Goal: Task Accomplishment & Management: Use online tool/utility

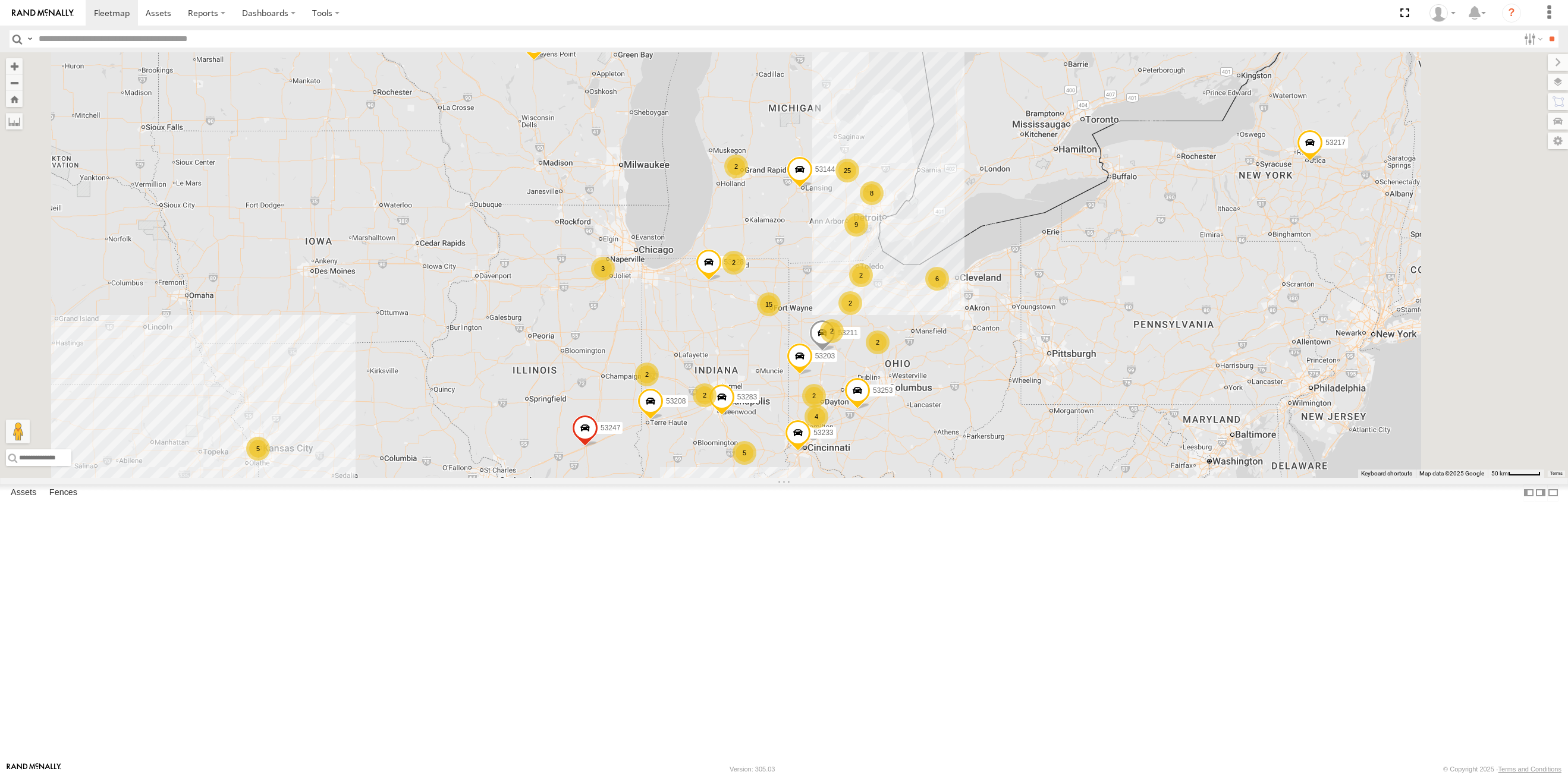
click at [0, 0] on span "Basemaps" at bounding box center [0, 0] width 0 height 0
click at [0, 0] on span "Satellite + Roadmap" at bounding box center [0, 0] width 0 height 0
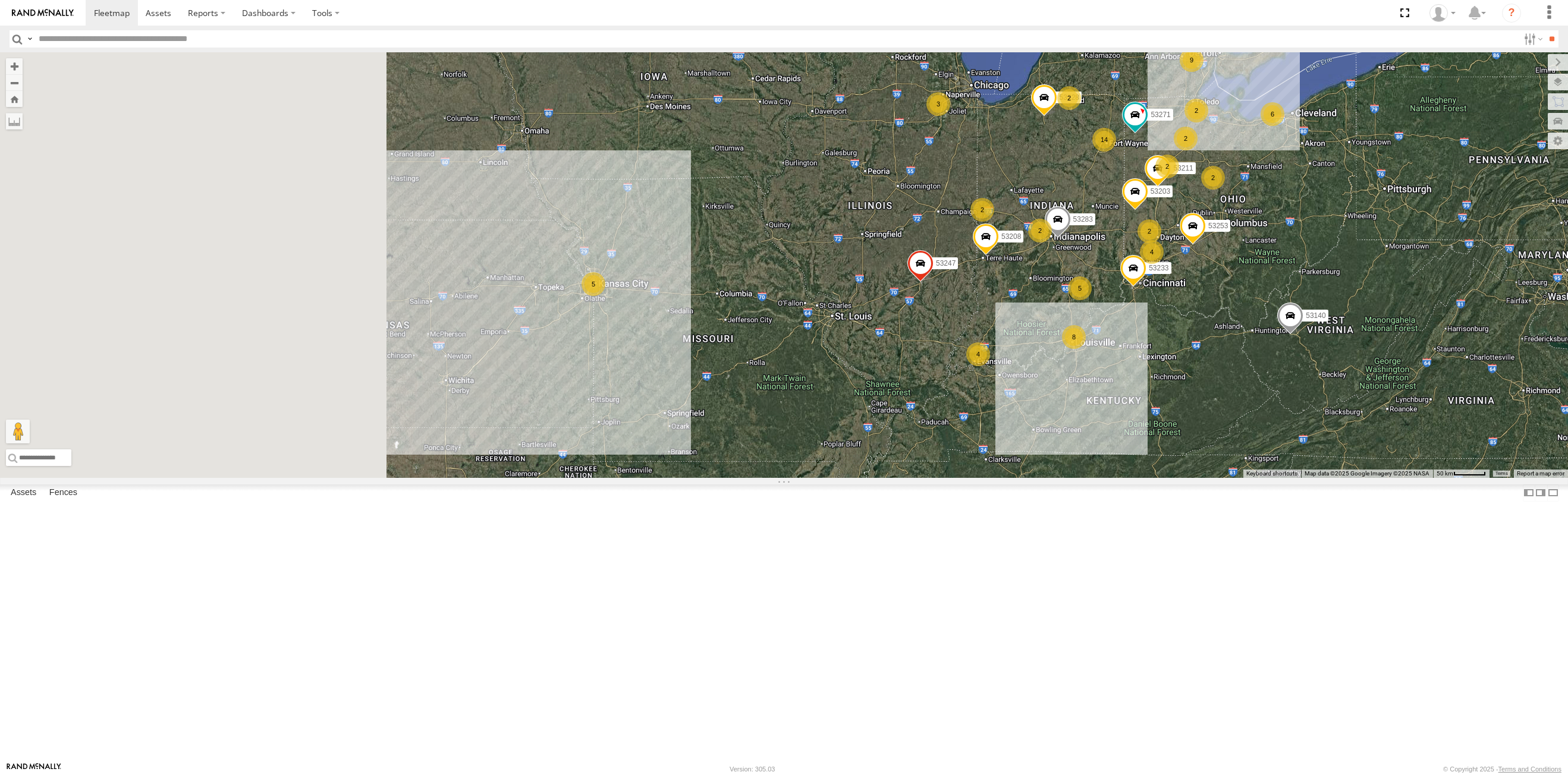
drag, startPoint x: 614, startPoint y: 577, endPoint x: 822, endPoint y: 441, distance: 248.5
click at [958, 408] on div "6 2 4 14 8 53271 25 5 7 2 2 53149 2 9 53247 4 2 53210 53233 3 53203 2 5 2 53217…" at bounding box center [784, 265] width 1568 height 426
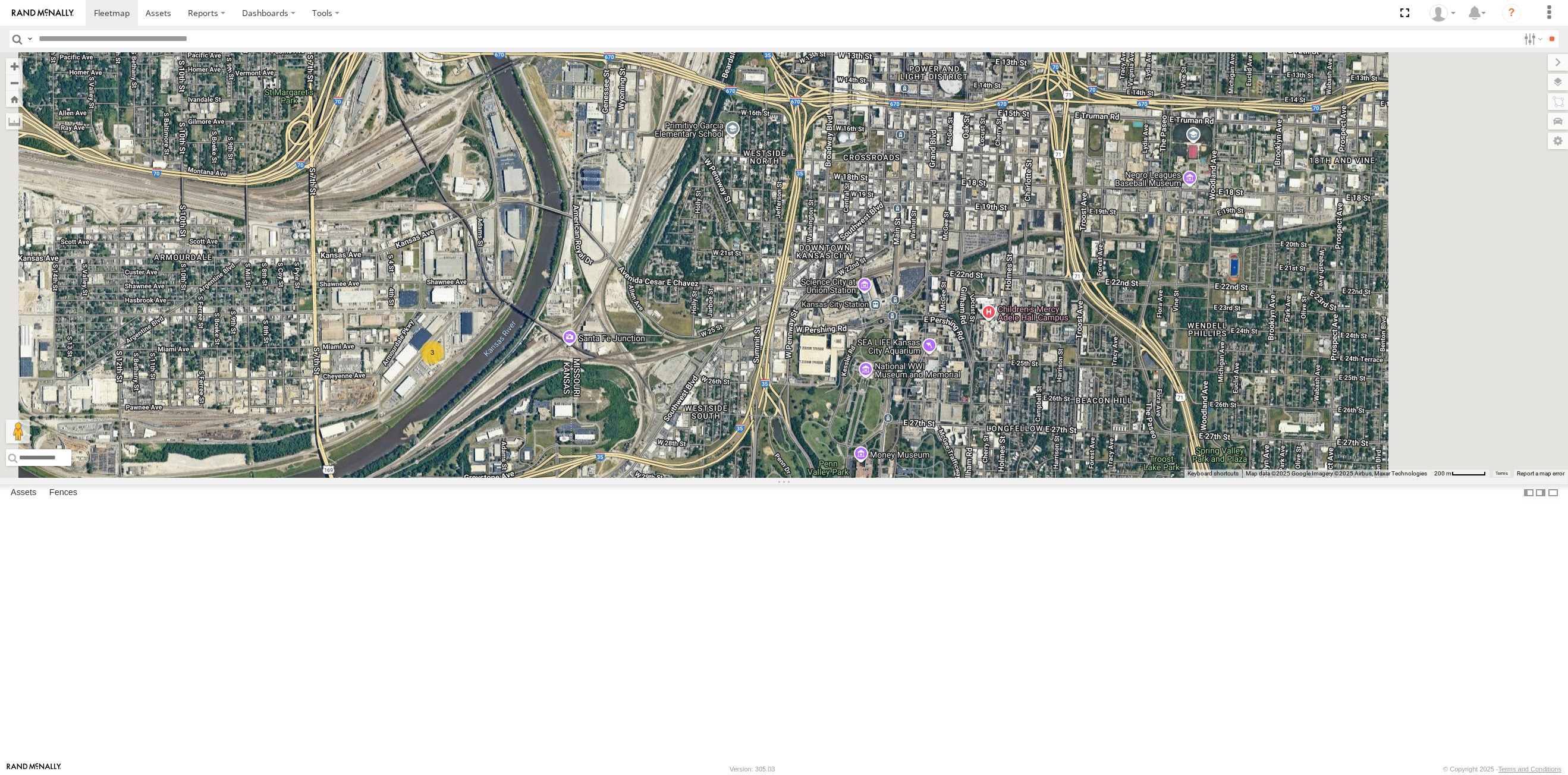
drag, startPoint x: 828, startPoint y: 308, endPoint x: 773, endPoint y: 525, distance: 223.9
click at [715, 478] on div "53271 53149 53247 53210 53233 53203 53217 53208 53253 53283 53140 53211 53281 5…" at bounding box center [784, 265] width 1568 height 426
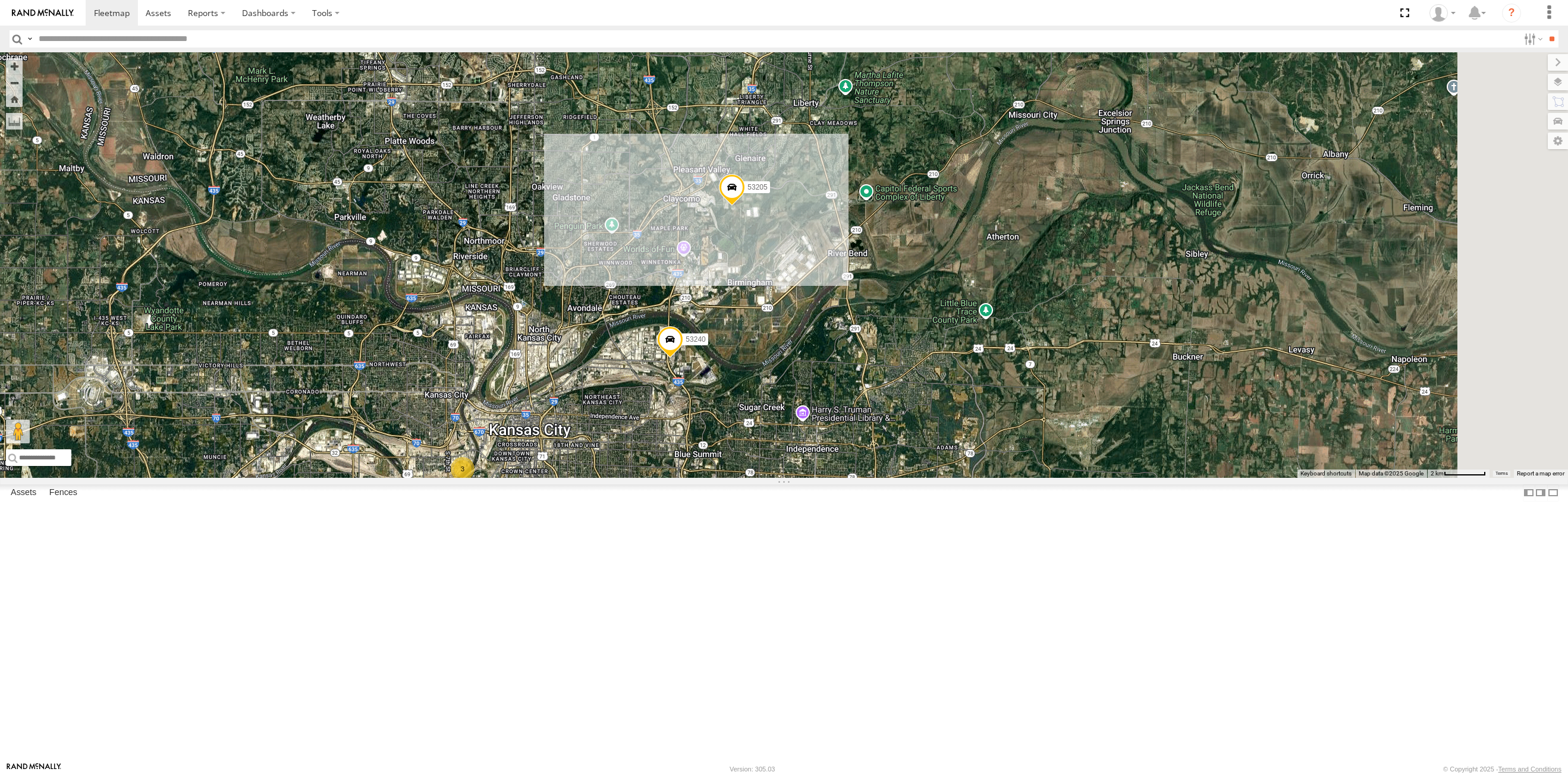
drag, startPoint x: 938, startPoint y: 388, endPoint x: 936, endPoint y: 431, distance: 43.0
click at [753, 478] on div "53271 53149 53247 53210 53233 53203 53217 53208 53253 53283 53140 53211 53281 5…" at bounding box center [784, 265] width 1568 height 426
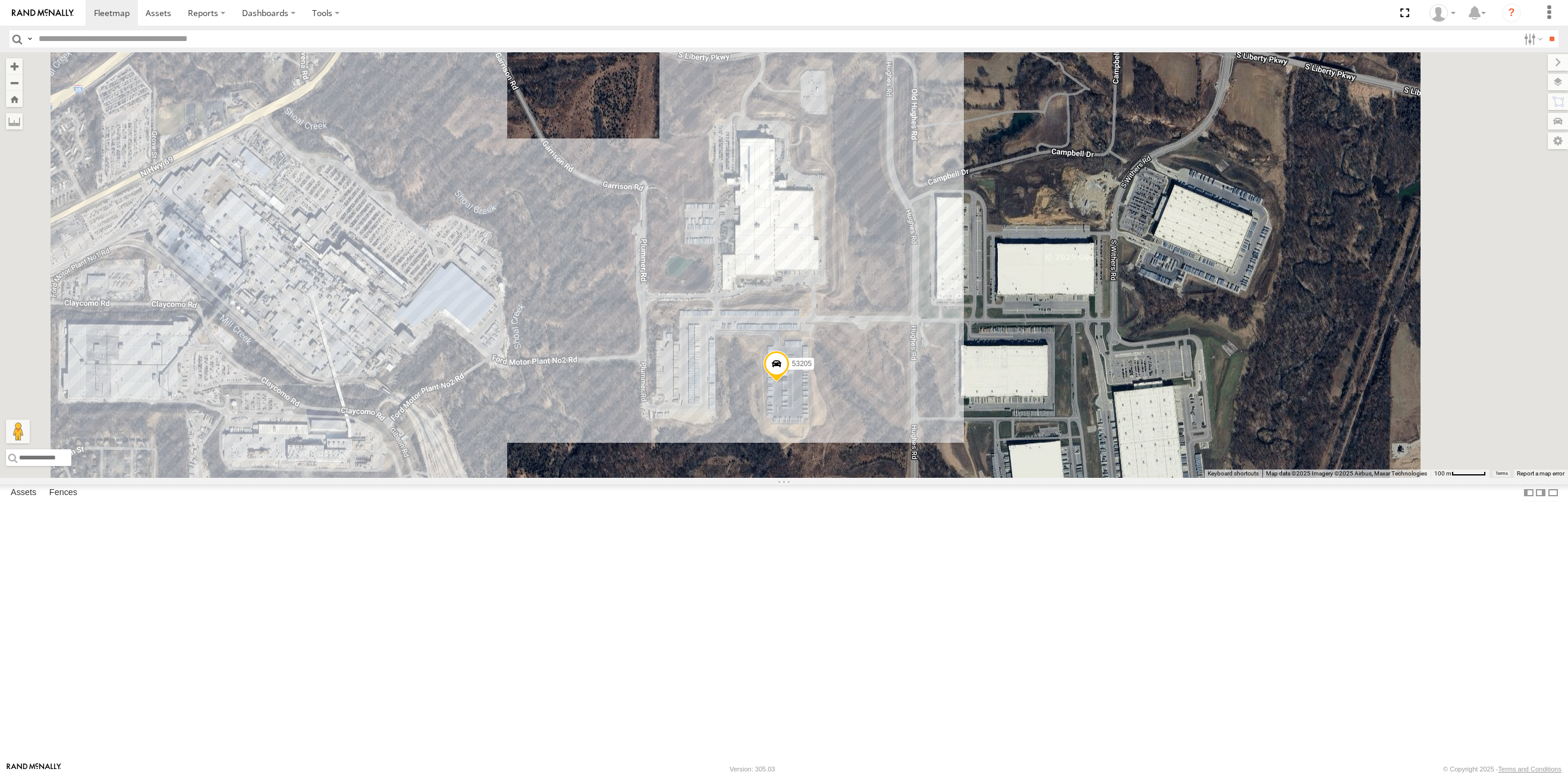
drag, startPoint x: 759, startPoint y: 400, endPoint x: 760, endPoint y: 445, distance: 45.0
click at [760, 445] on div "53271 53149 53247 53210 53233 53203 53217 53208 53253 53283 53140 53211 53281 5…" at bounding box center [784, 265] width 1568 height 426
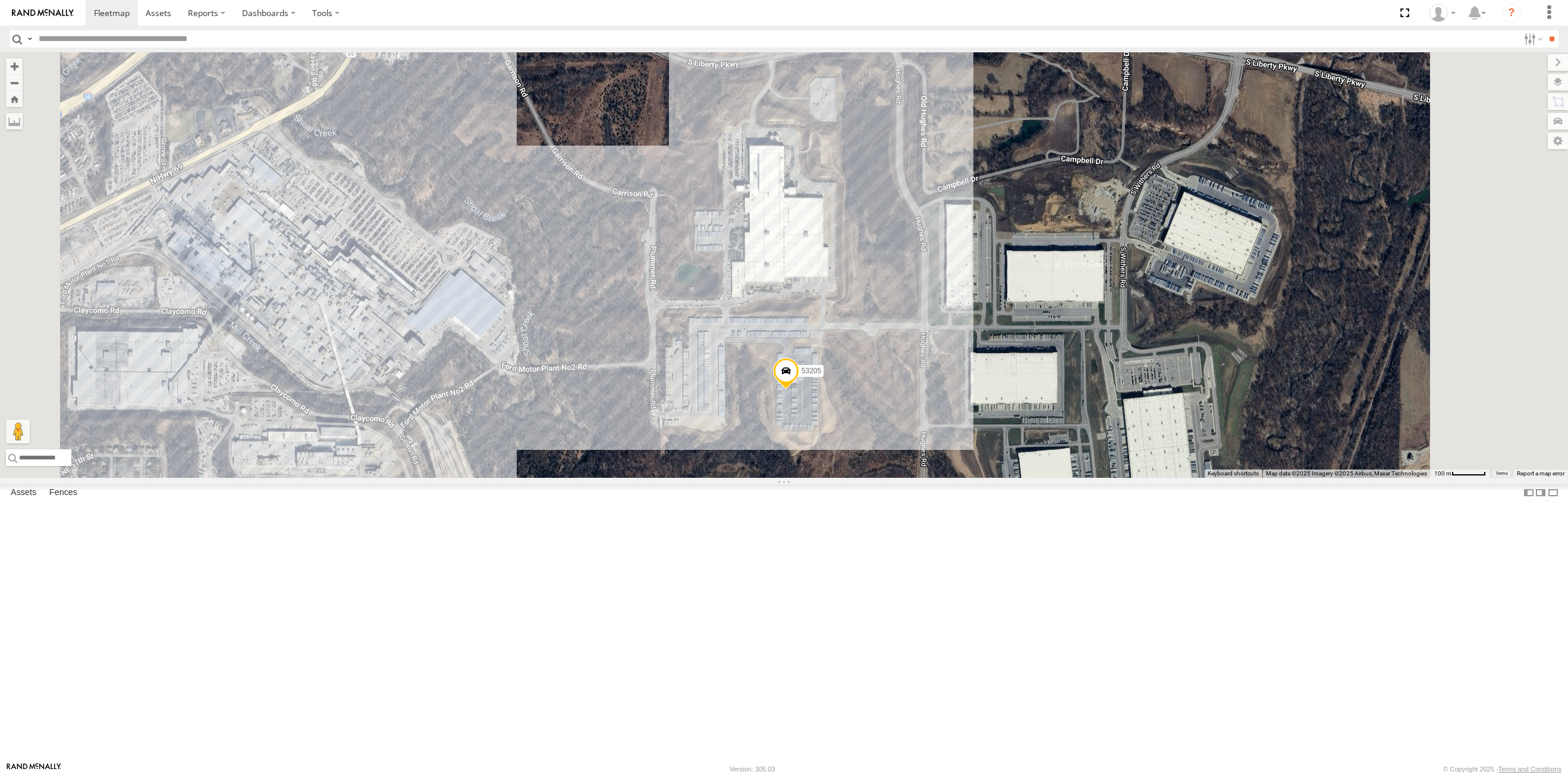
drag, startPoint x: 749, startPoint y: 461, endPoint x: 758, endPoint y: 467, distance: 10.8
click at [758, 467] on div "53271 53149 53247 53210 53233 53203 53217 53208 53253 53283 53140 53211 53281 5…" at bounding box center [784, 265] width 1568 height 426
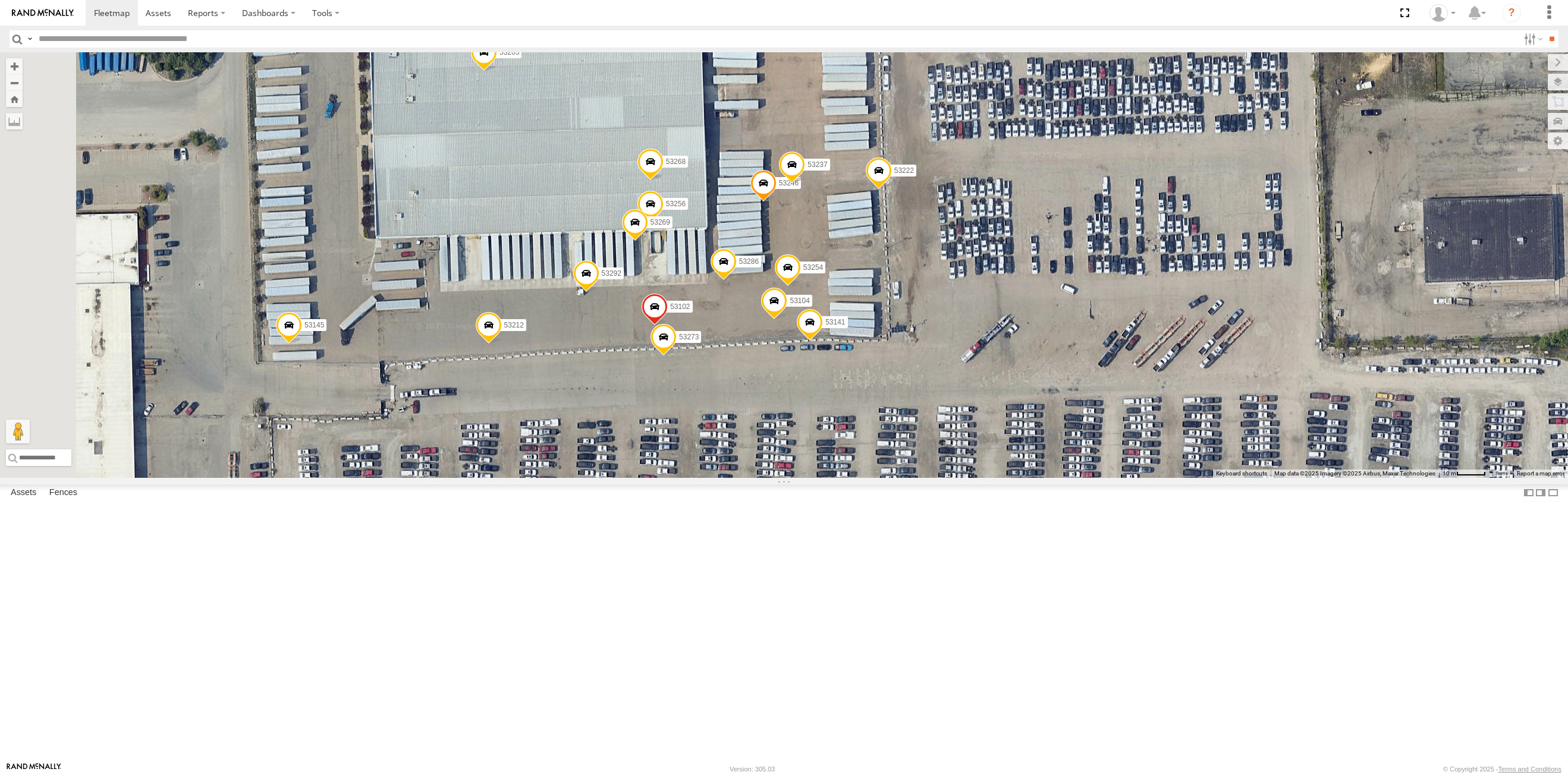
drag, startPoint x: 781, startPoint y: 434, endPoint x: 591, endPoint y: 769, distance: 385.1
click at [932, 472] on div "53149 53247 53210 53233 53217 53208 53253 53140 53144 53215 53221 53150 53281 5…" at bounding box center [784, 265] width 1568 height 426
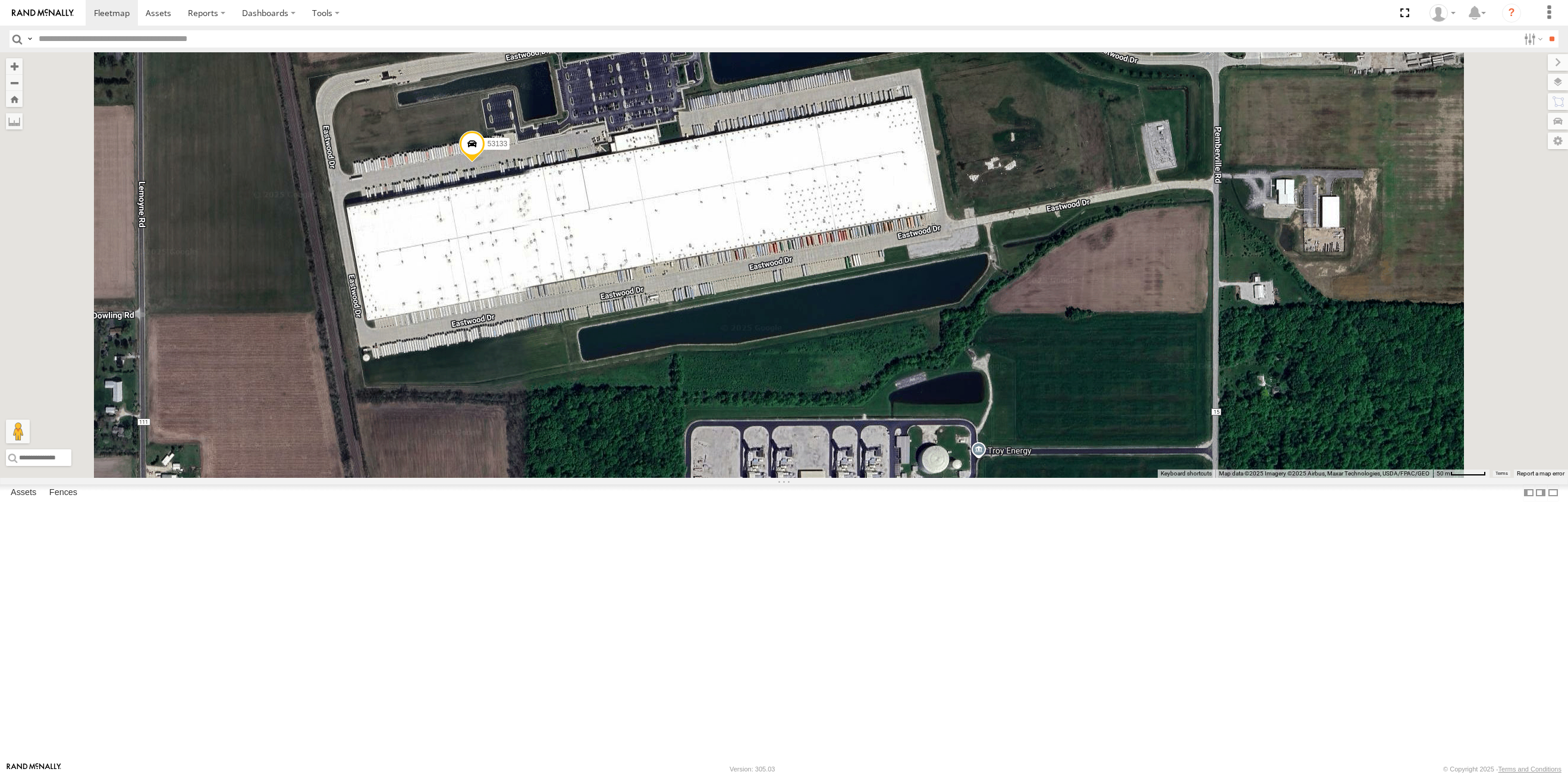
drag, startPoint x: 783, startPoint y: 397, endPoint x: 730, endPoint y: 364, distance: 62.4
click at [730, 364] on div "53215 53243 53234 53271 53216 53230 53149 53262 53247 53229 53210 53233 53250 5…" at bounding box center [784, 265] width 1568 height 426
click at [484, 164] on span at bounding box center [472, 147] width 27 height 32
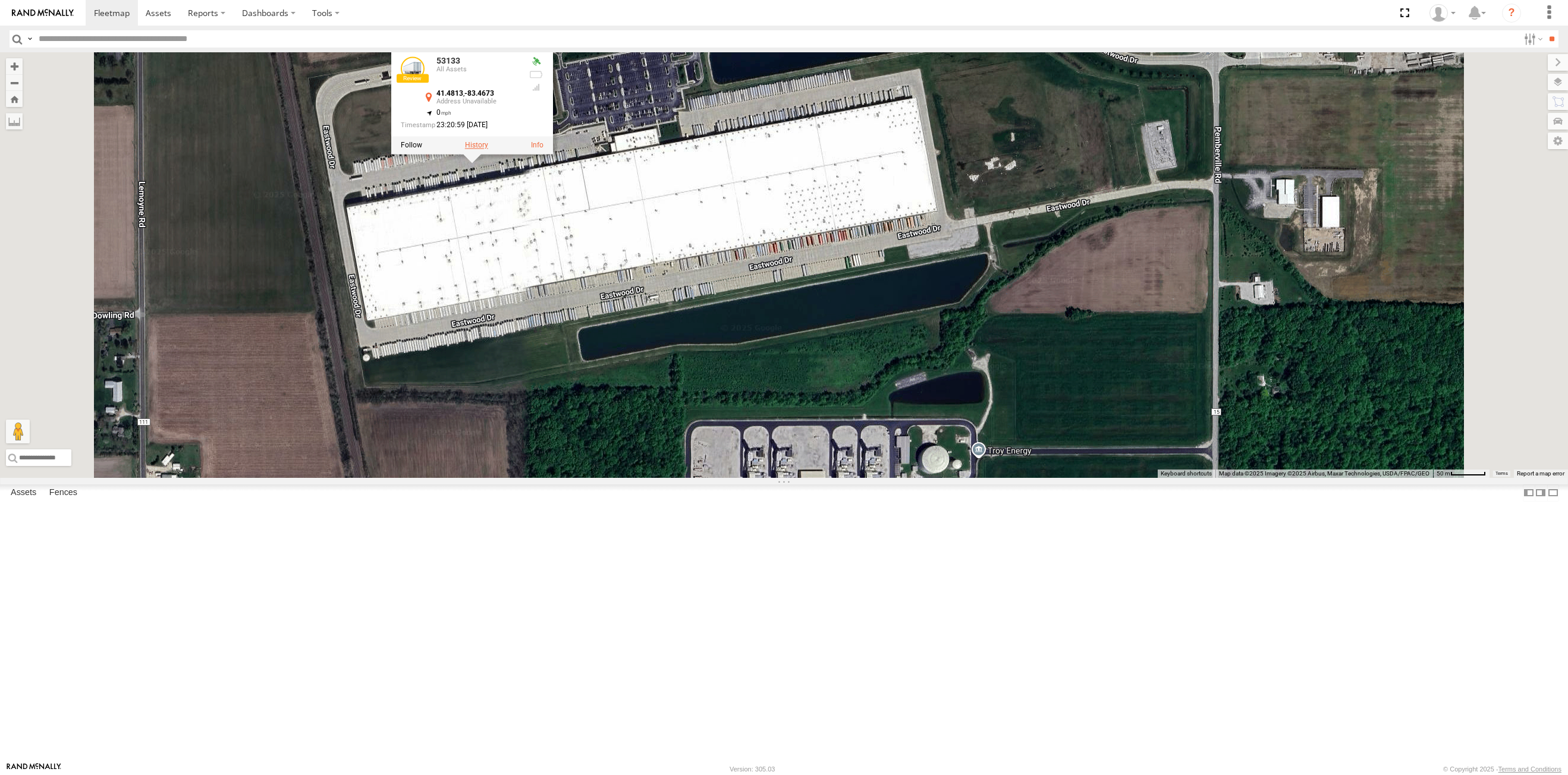
click at [488, 150] on label at bounding box center [476, 146] width 23 height 9
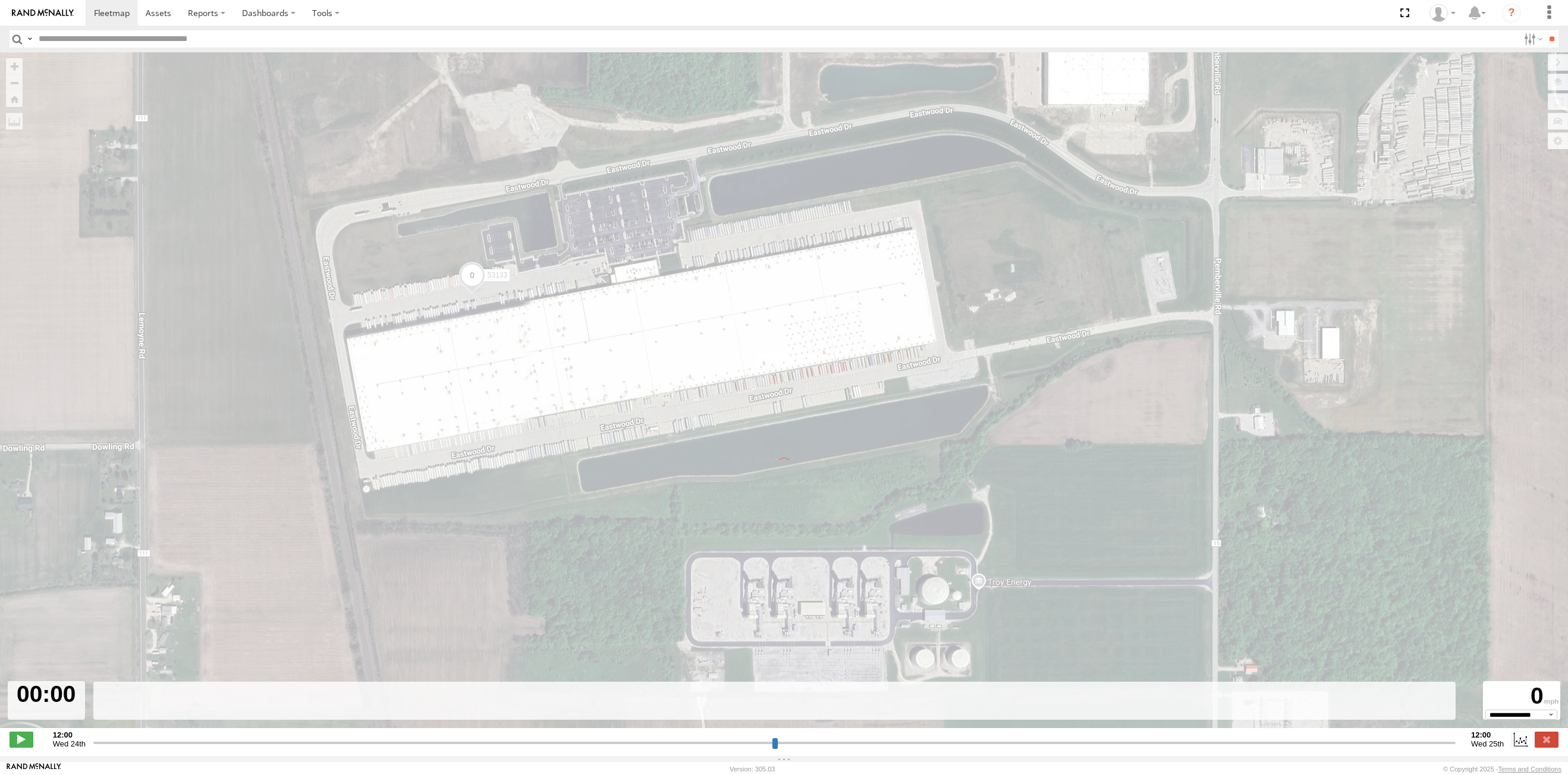
type input "**********"
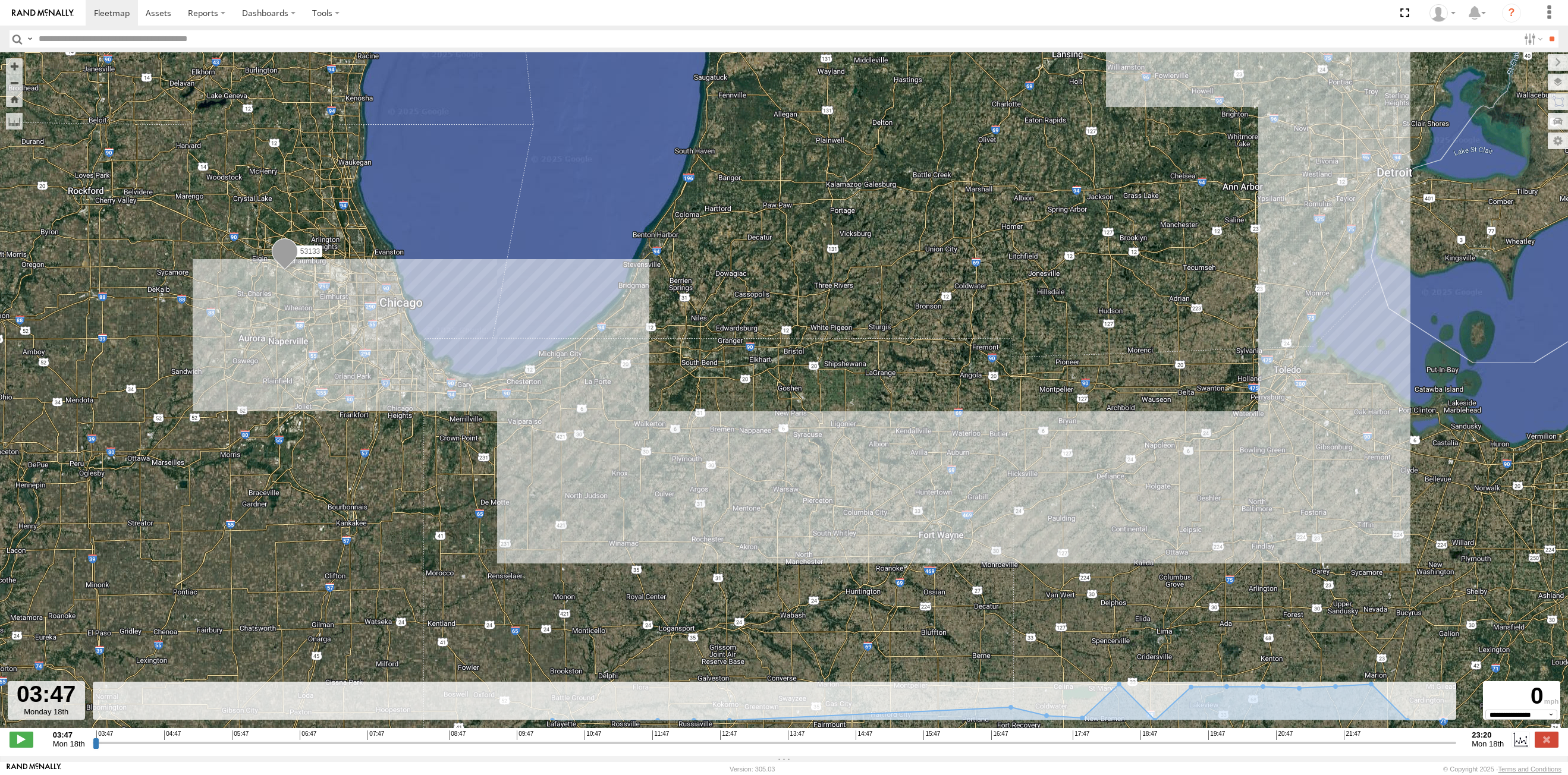
click at [16, 39] on input "button" at bounding box center [17, 39] width 15 height 17
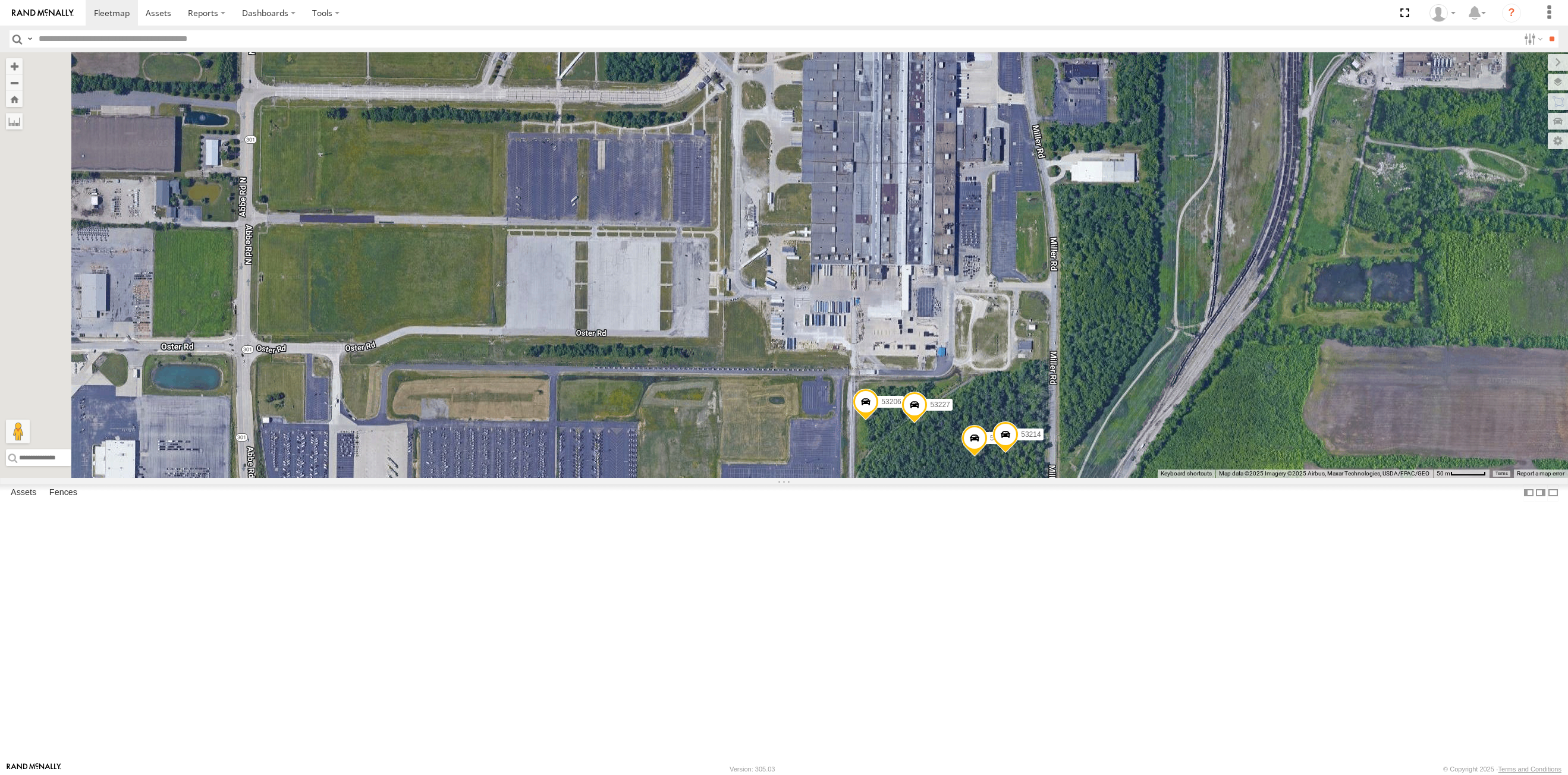
drag, startPoint x: 774, startPoint y: 473, endPoint x: 885, endPoint y: 536, distance: 127.6
click at [883, 478] on div "53215 53234 53271 53216 53230 53149 53262 53247 53229 53210 53233 53250 53203 5…" at bounding box center [784, 265] width 1568 height 426
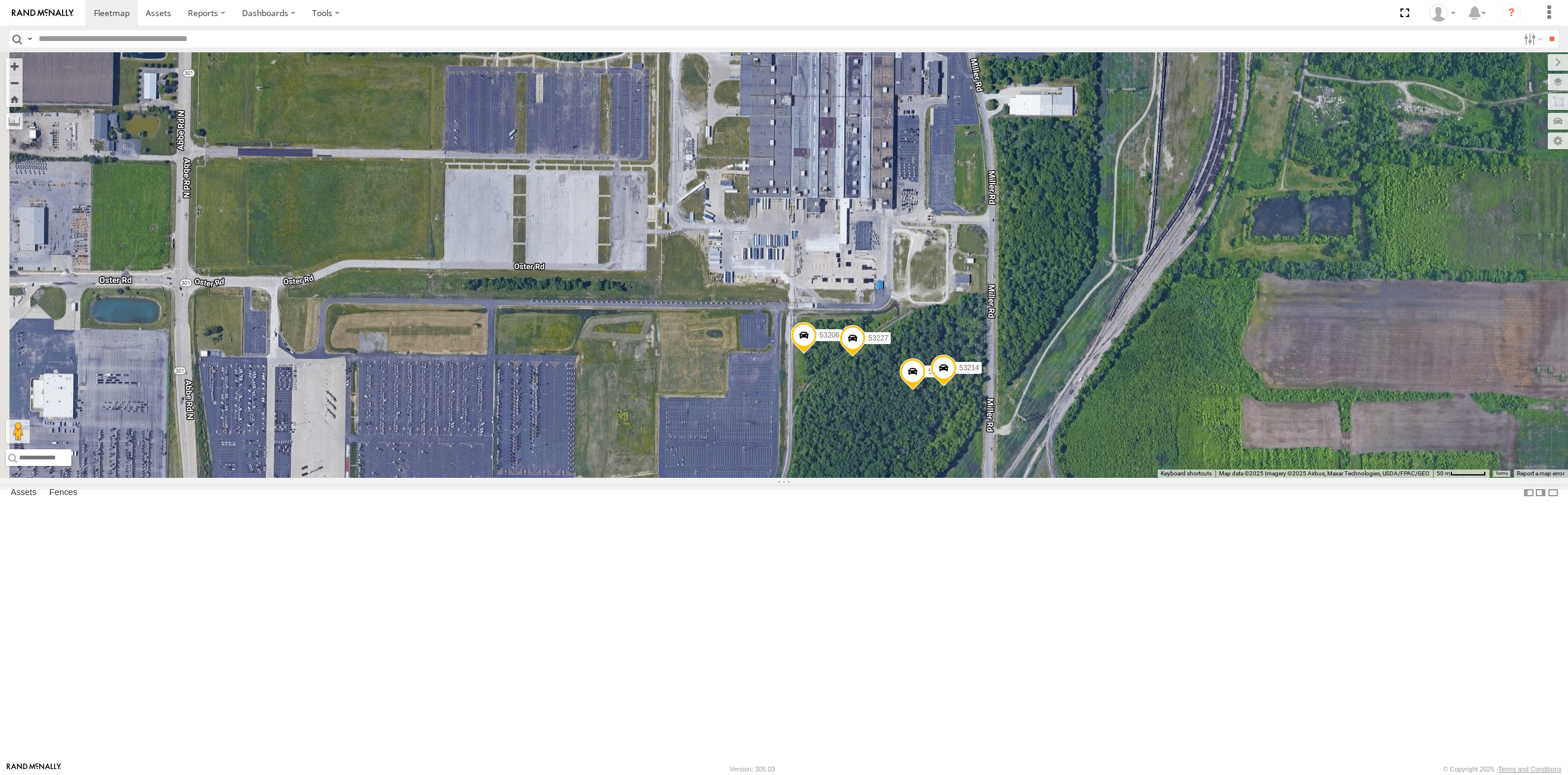
drag, startPoint x: 1109, startPoint y: 602, endPoint x: 1008, endPoint y: 515, distance: 133.3
click at [1008, 478] on div "53215 53234 53271 53216 53230 53149 53262 53247 53229 53210 53233 53250 53203 5…" at bounding box center [784, 265] width 1568 height 426
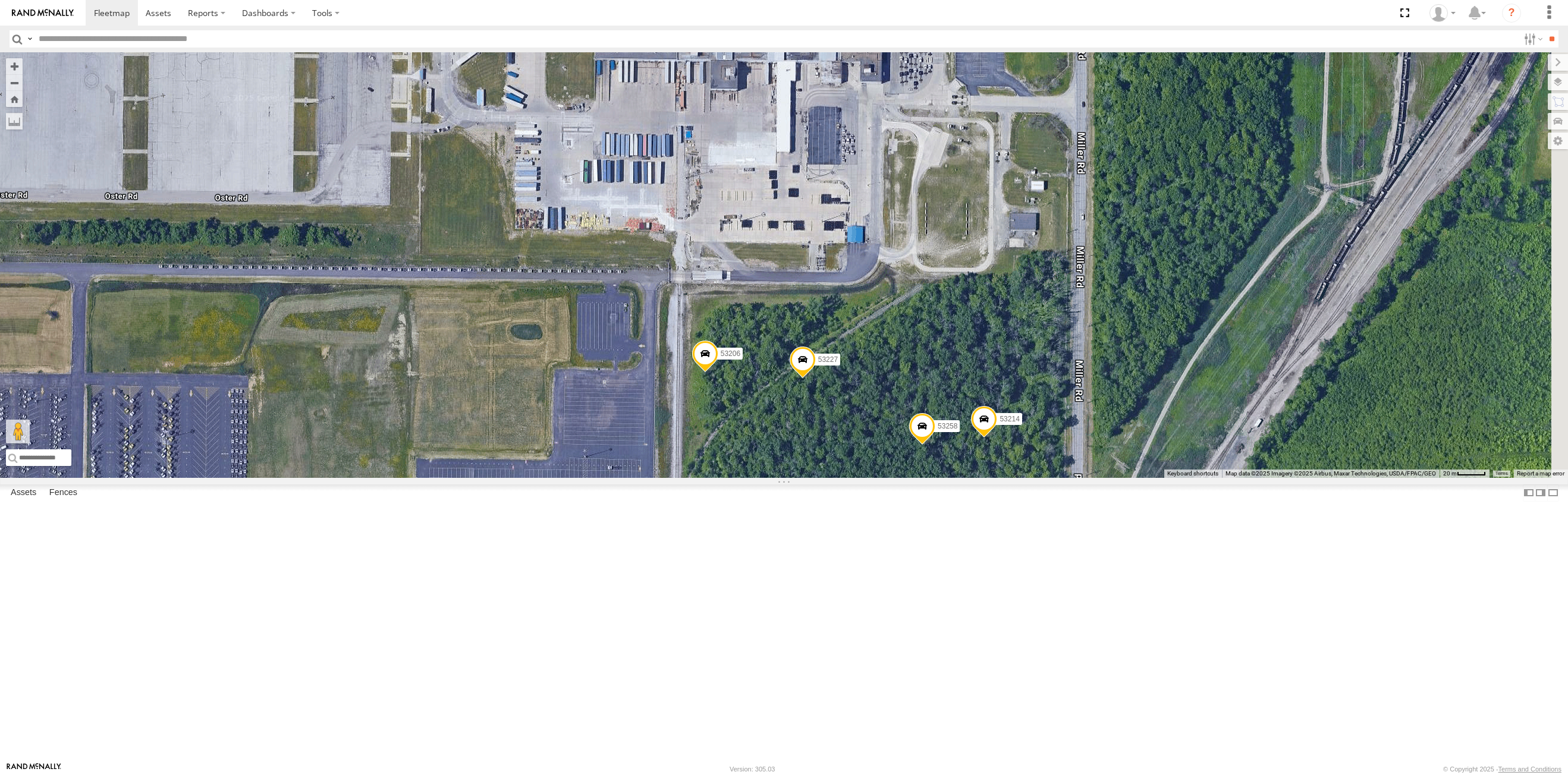
drag, startPoint x: 1097, startPoint y: 654, endPoint x: 657, endPoint y: 259, distance: 591.3
click at [977, 478] on div "53215 53234 53271 53216 53230 53149 53262 53247 53229 53210 53233 53250 53203 5…" at bounding box center [784, 265] width 1568 height 426
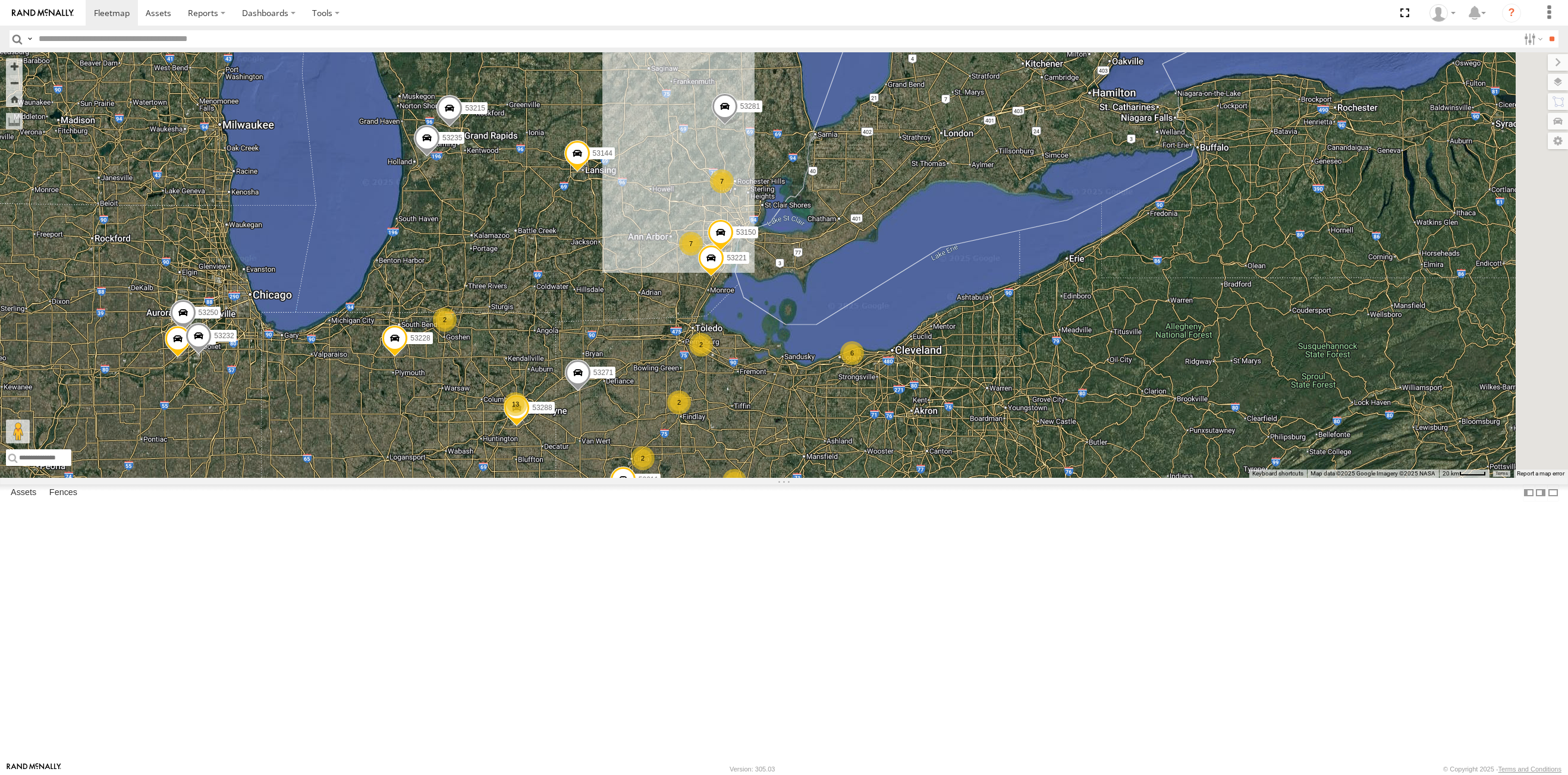
drag, startPoint x: 754, startPoint y: 384, endPoint x: 738, endPoint y: 430, distance: 48.7
click at [738, 430] on div "53215 53271 53216 53149 53262 53247 53210 53233 53250 53203 53221 53217 53244 5…" at bounding box center [784, 265] width 1568 height 426
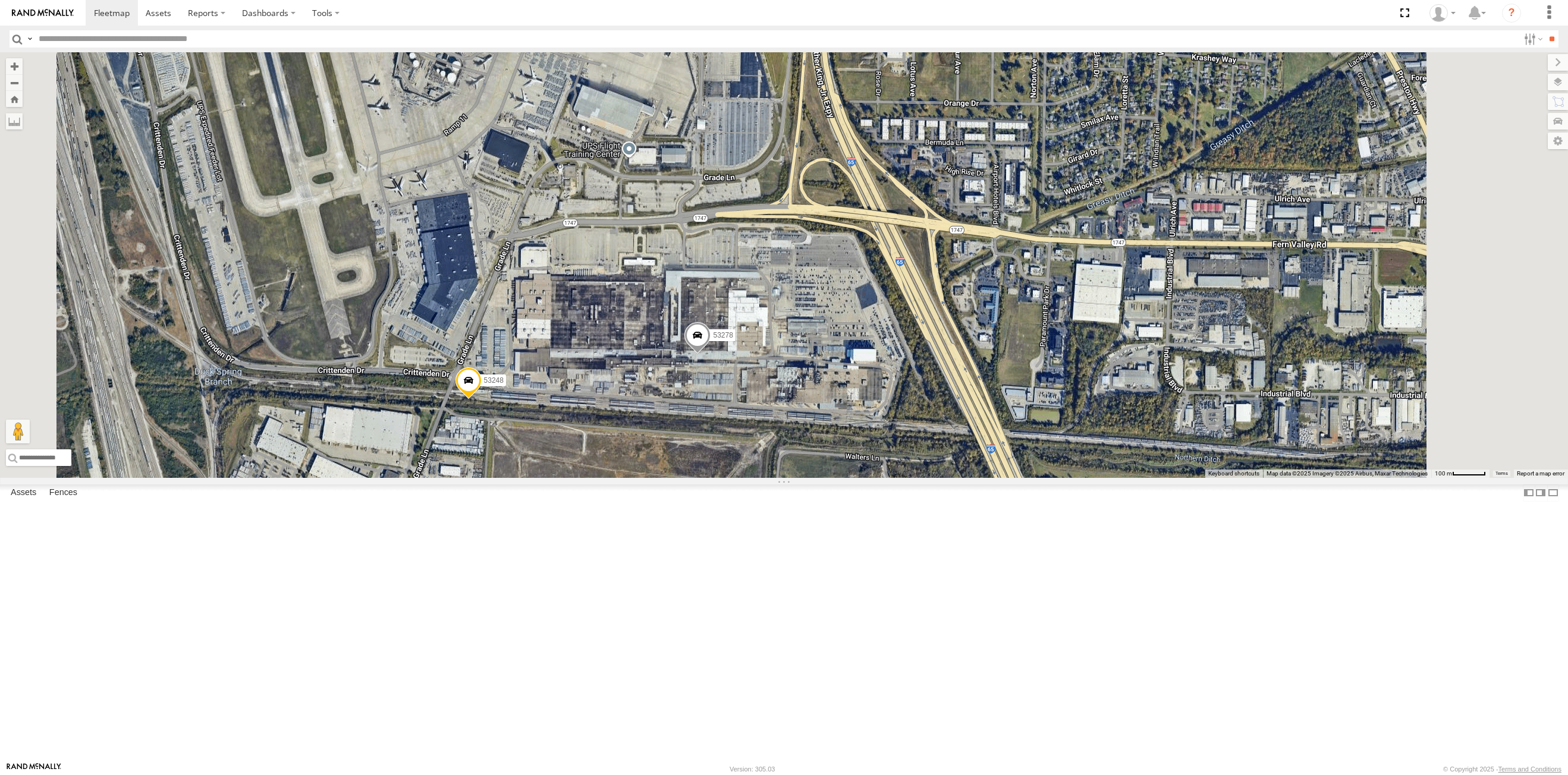
select select "**********"
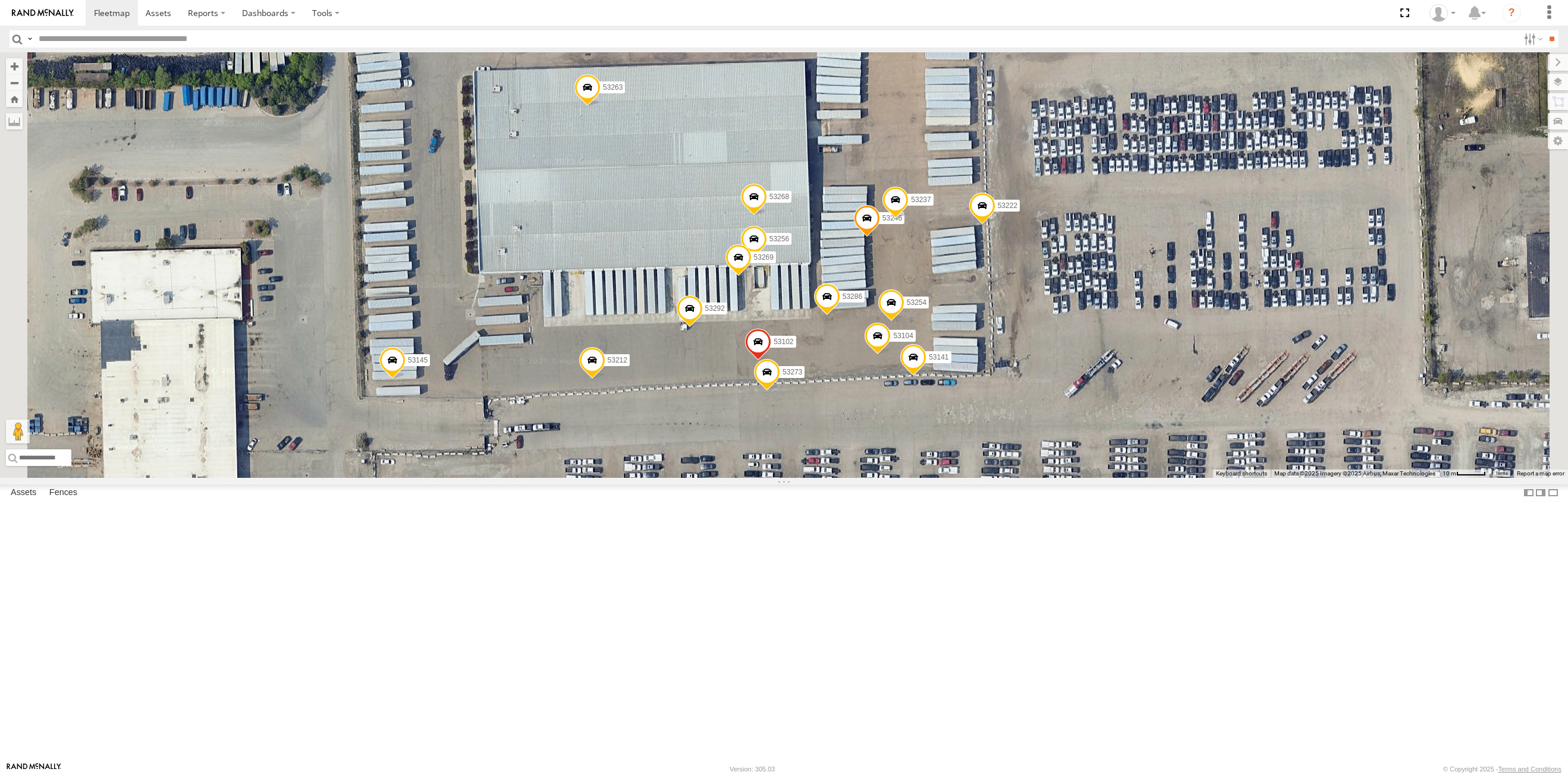
drag, startPoint x: 742, startPoint y: 256, endPoint x: 781, endPoint y: 388, distance: 137.6
click at [760, 357] on div "53149 53247 53210 53233 53217 53208 53253 53140 53211 53144 53215 53271 53262 5…" at bounding box center [784, 265] width 1568 height 426
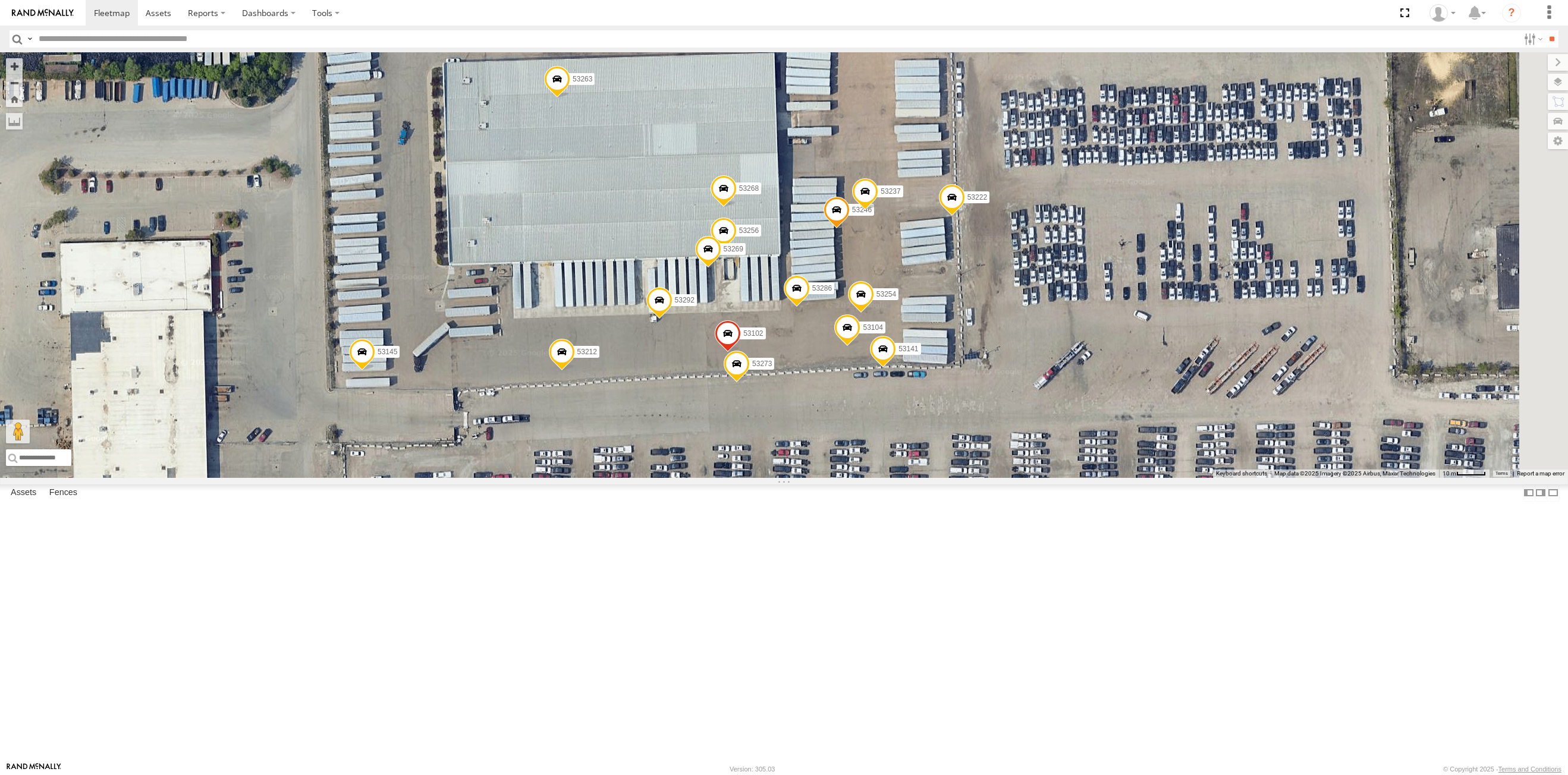
drag, startPoint x: 788, startPoint y: 400, endPoint x: 740, endPoint y: 391, distance: 48.8
click at [740, 391] on div "53149 53247 53210 53233 53217 53208 53253 53140 53211 53144 53215 53271 53262 5…" at bounding box center [784, 265] width 1568 height 426
